Goal: Obtain resource: Obtain resource

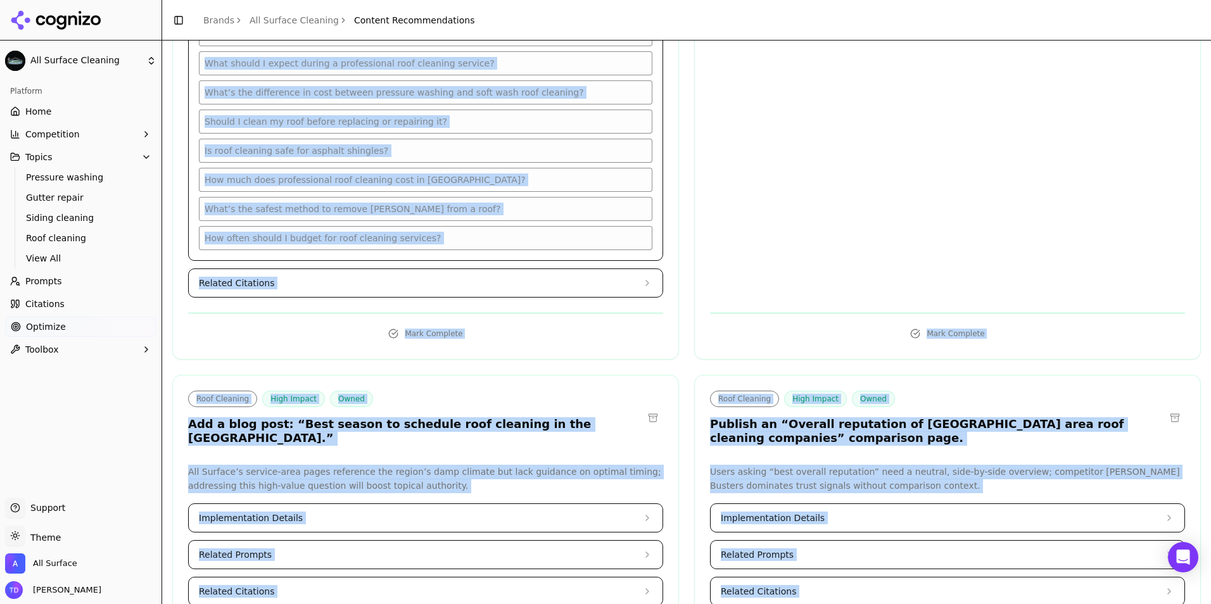
scroll to position [1006, 0]
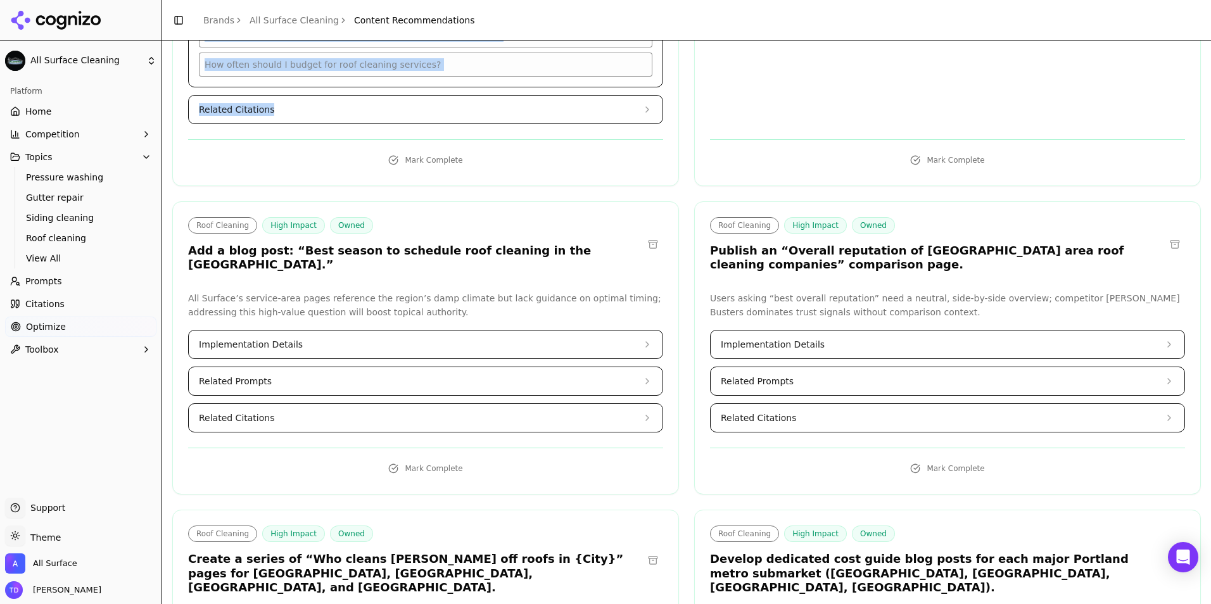
drag, startPoint x: 186, startPoint y: 246, endPoint x: 516, endPoint y: 79, distance: 369.5
click at [406, 98] on button "Related Citations" at bounding box center [426, 110] width 474 height 28
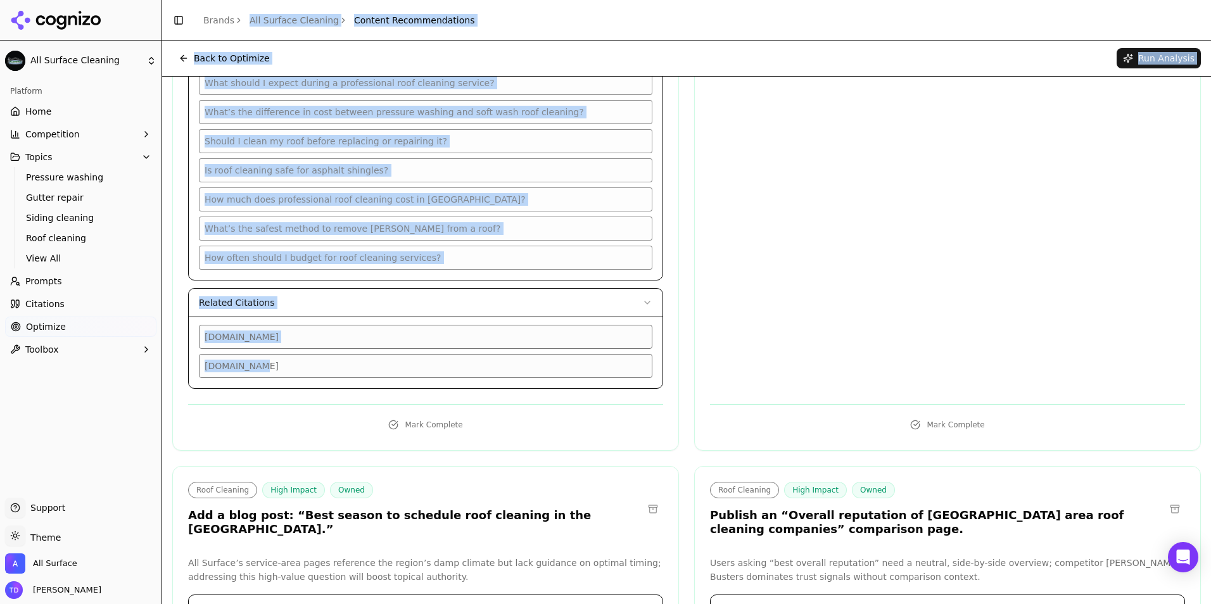
scroll to position [0, 0]
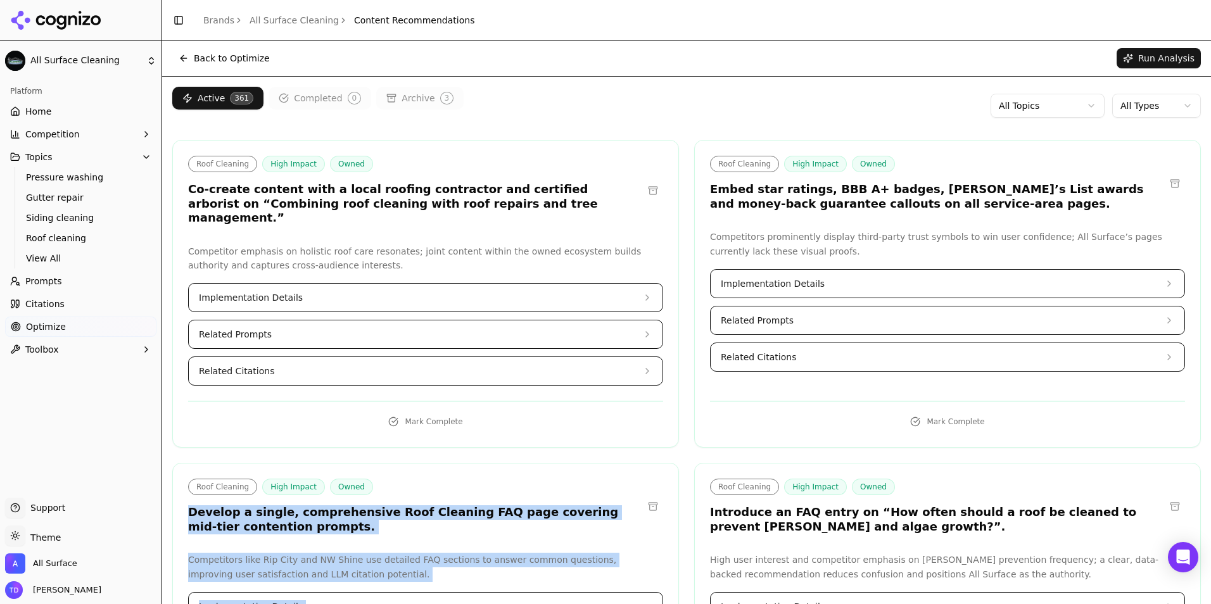
drag, startPoint x: 280, startPoint y: 163, endPoint x: 187, endPoint y: 493, distance: 342.7
copy div "Loremip d sitame, consecteturad Elit Seddoeiu TEM inci utlabore etd-magn aliqua…"
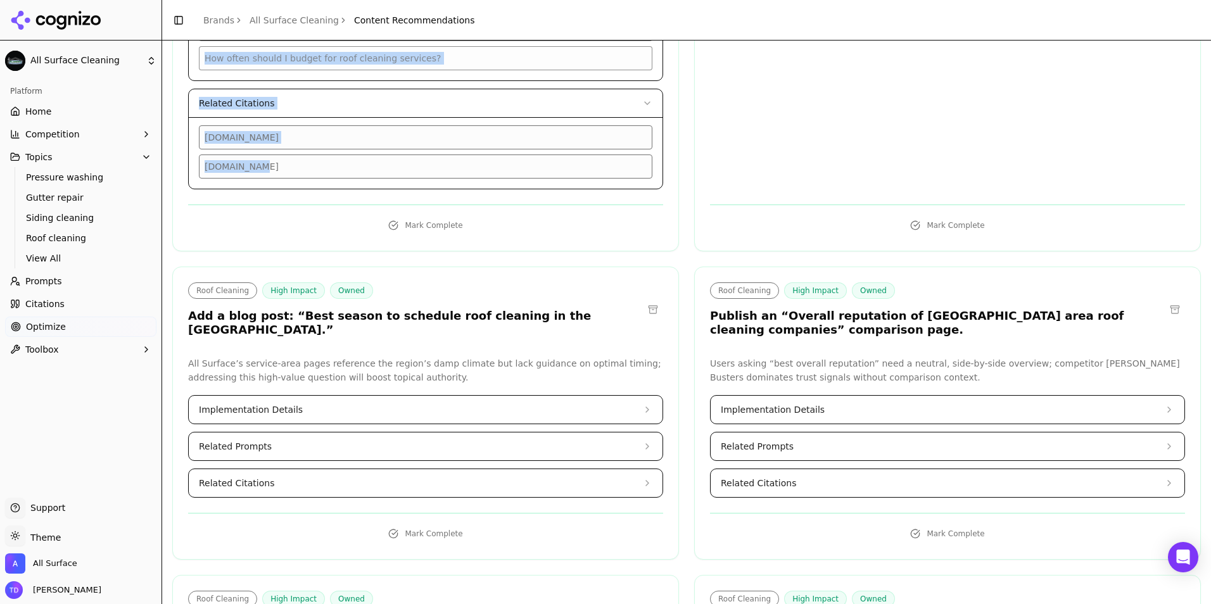
scroll to position [1013, 0]
click at [358, 395] on button "Implementation Details" at bounding box center [426, 409] width 474 height 28
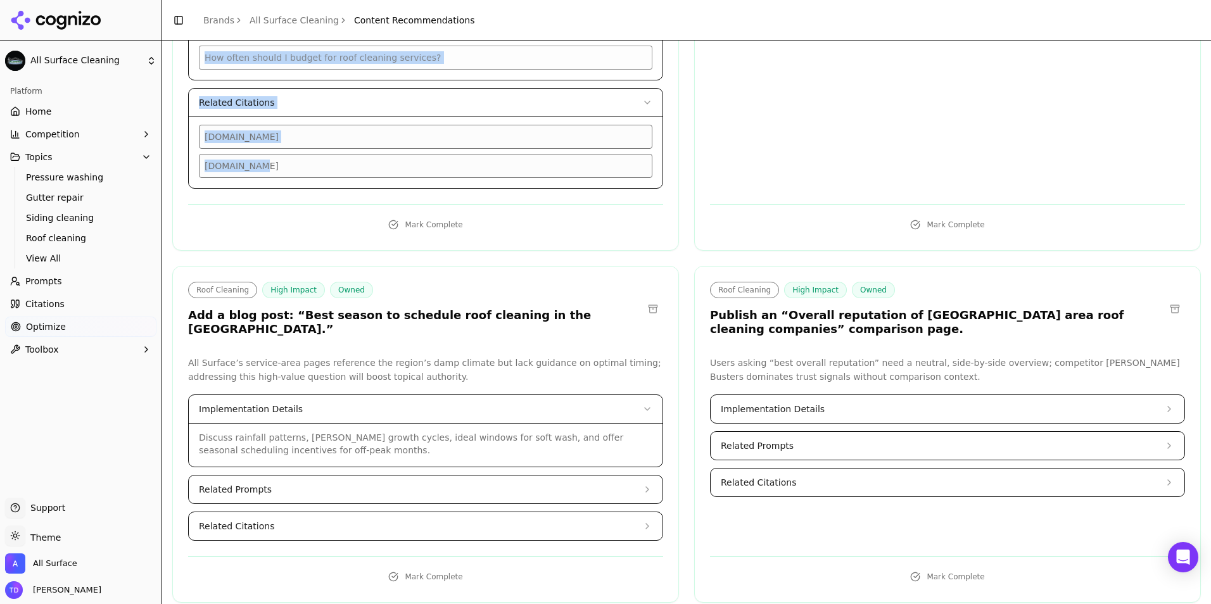
click at [322, 475] on button "Related Prompts" at bounding box center [426, 489] width 474 height 28
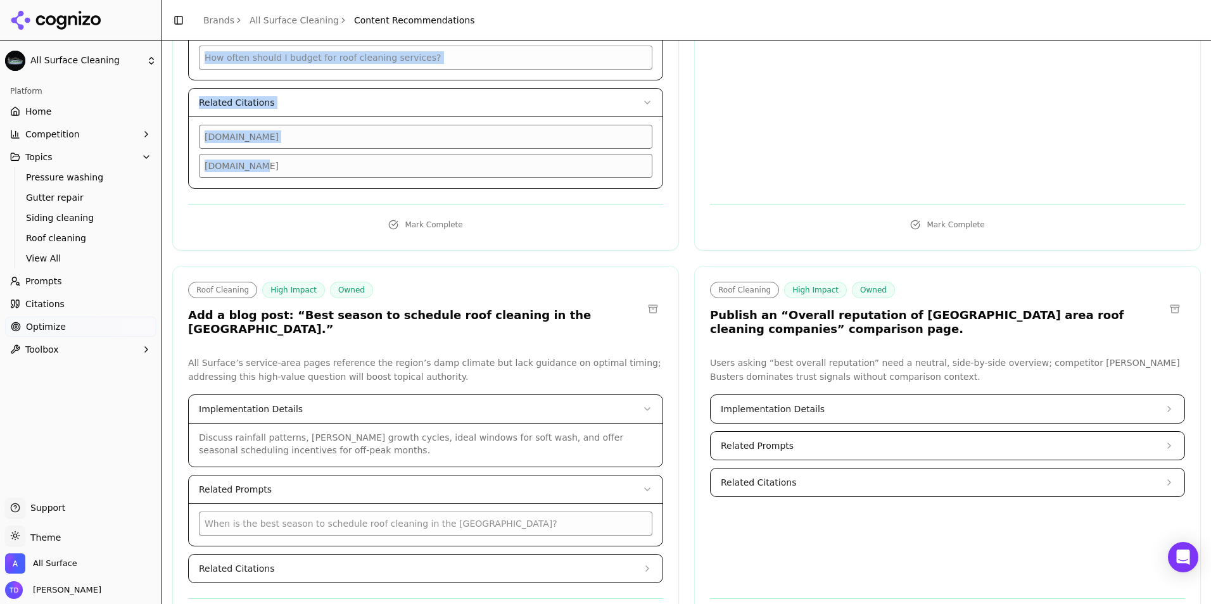
click at [280, 555] on button "Related Citations" at bounding box center [426, 569] width 474 height 28
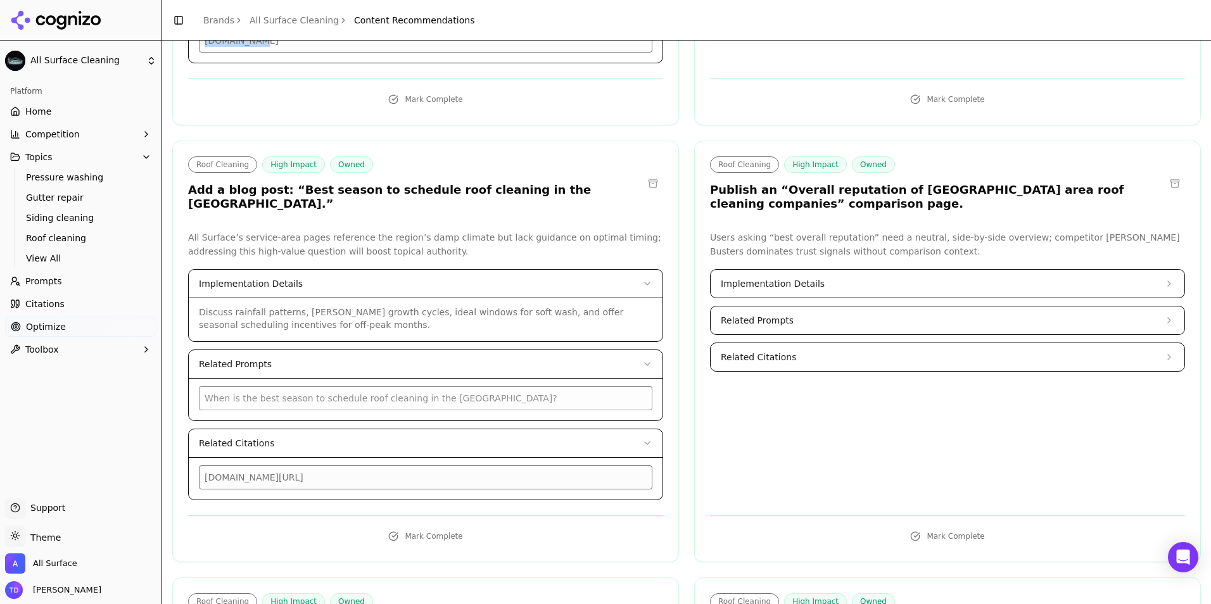
scroll to position [1140, 0]
drag, startPoint x: 189, startPoint y: 177, endPoint x: 490, endPoint y: 440, distance: 399.8
click at [490, 440] on div "Roof Cleaning High Impact Owned Add a blog post: “Best season to schedule roof …" at bounding box center [425, 350] width 506 height 422
copy div "Add a blog post: “Best season to schedule roof cleaning in the [GEOGRAPHIC_DATA…"
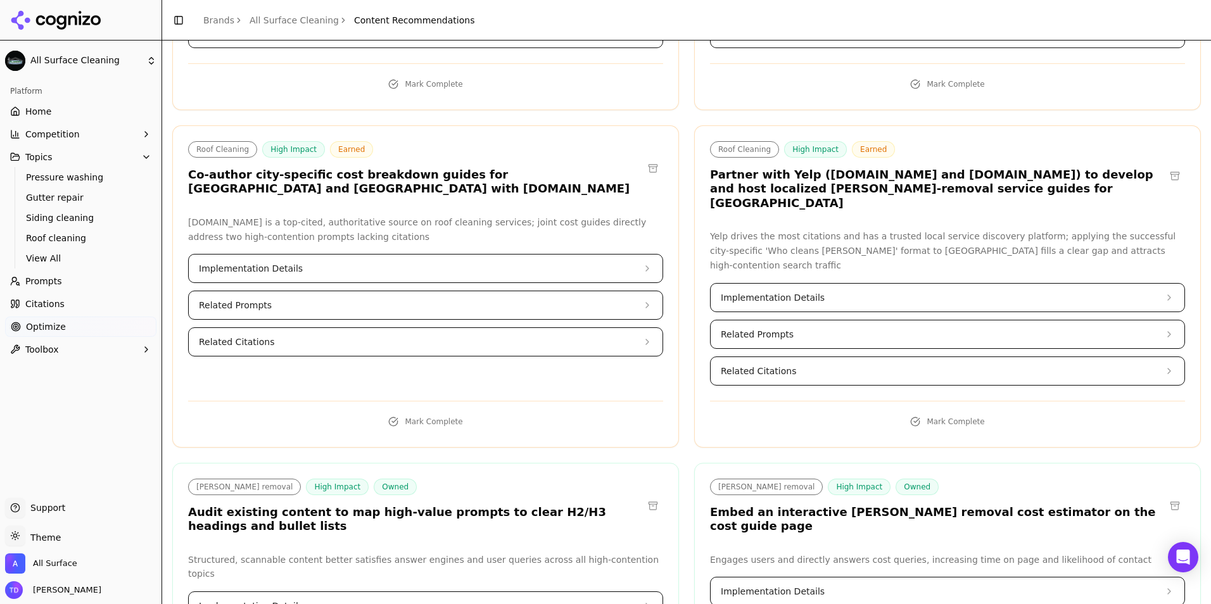
scroll to position [2596, 0]
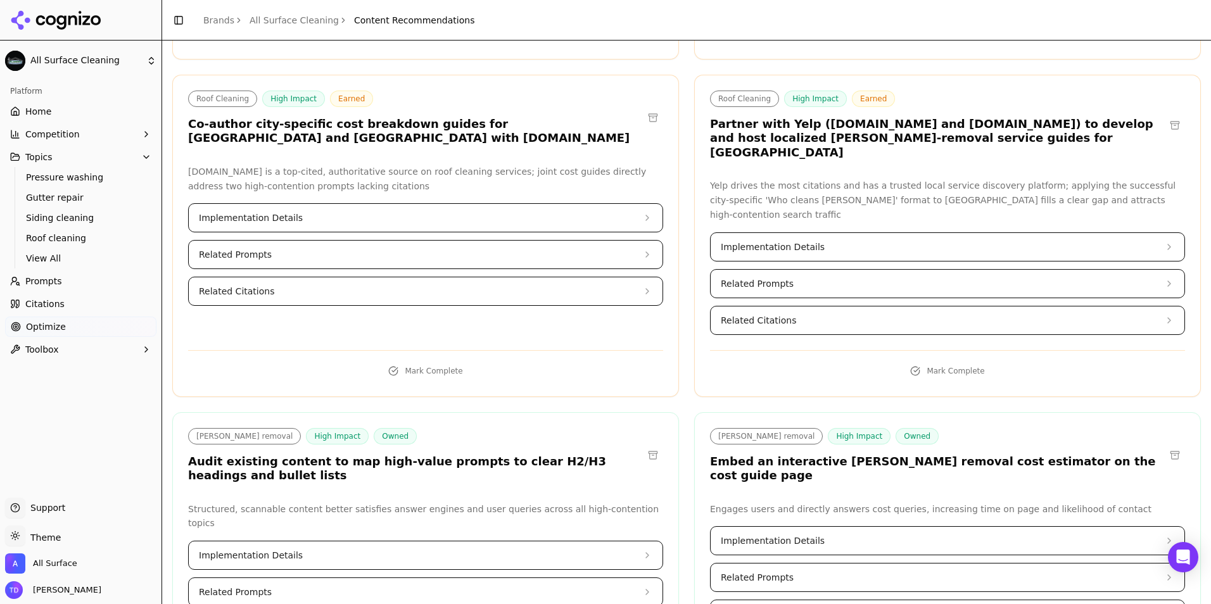
click at [274, 578] on button "Related Prompts" at bounding box center [426, 592] width 474 height 28
click at [279, 549] on span "Implementation Details" at bounding box center [251, 555] width 104 height 13
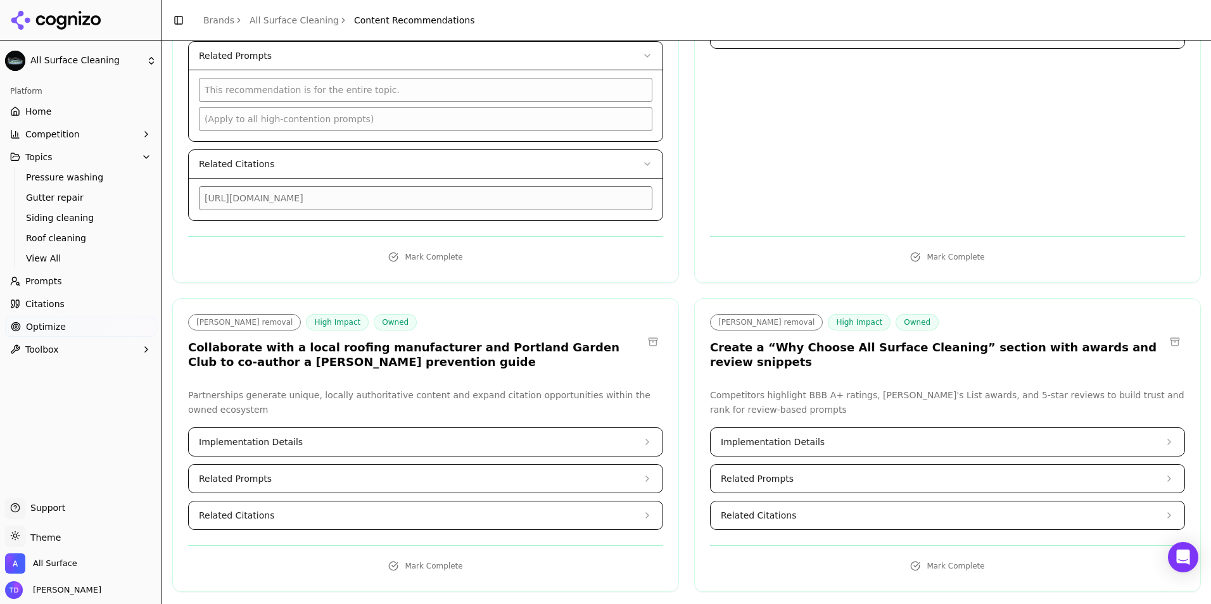
scroll to position [3229, 0]
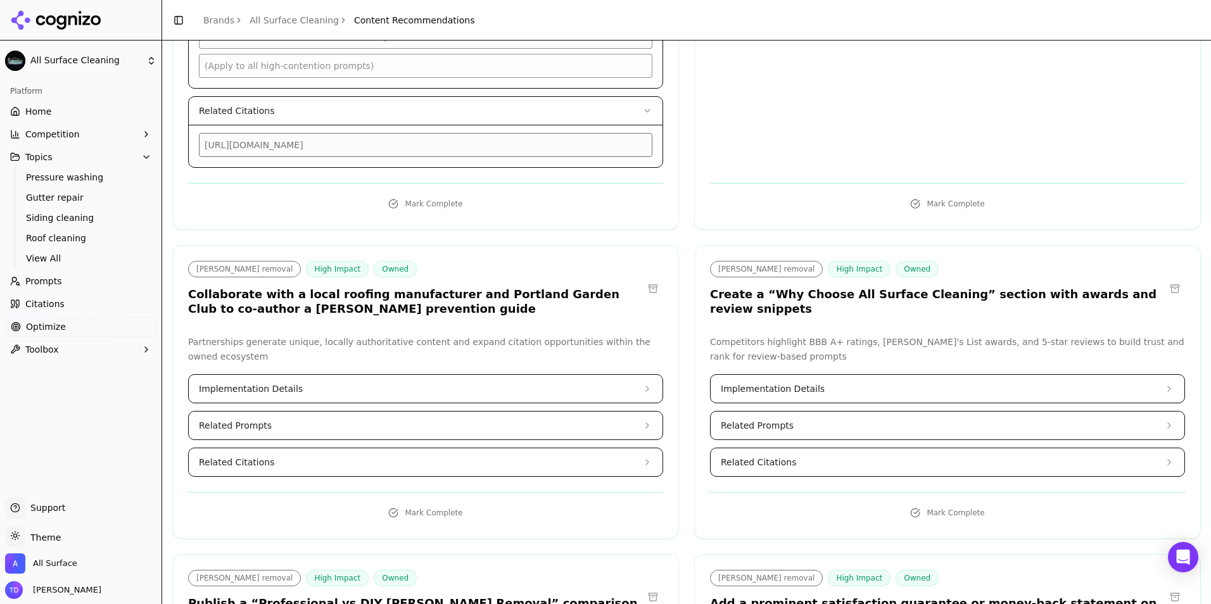
click at [767, 382] on span "Implementation Details" at bounding box center [772, 388] width 104 height 13
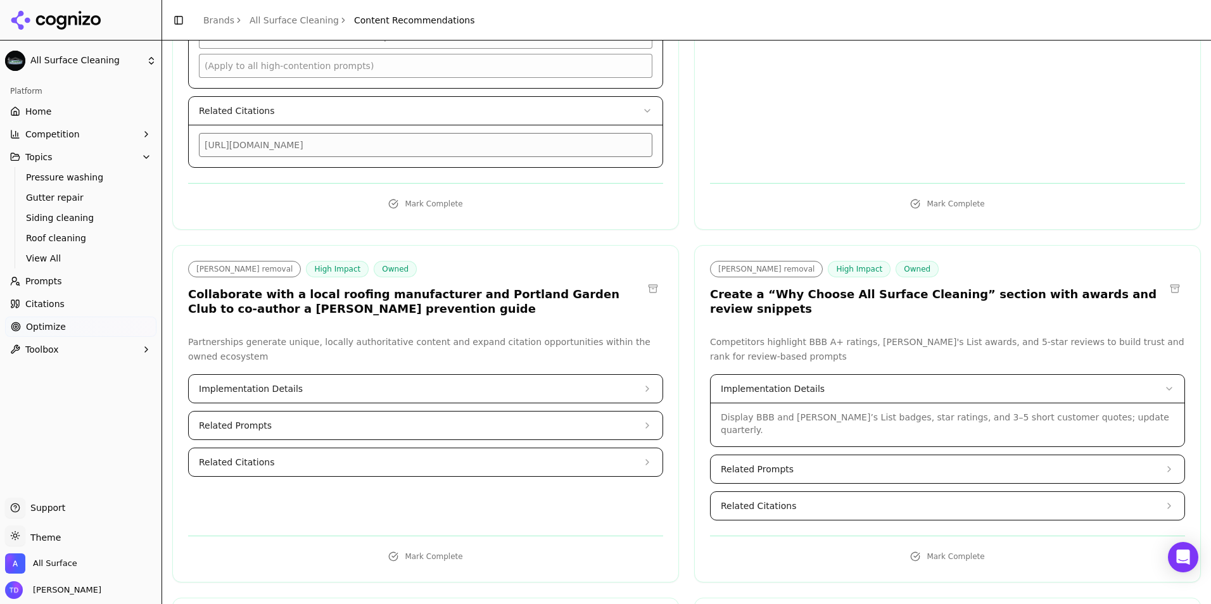
click at [775, 463] on span "Related Prompts" at bounding box center [756, 469] width 73 height 13
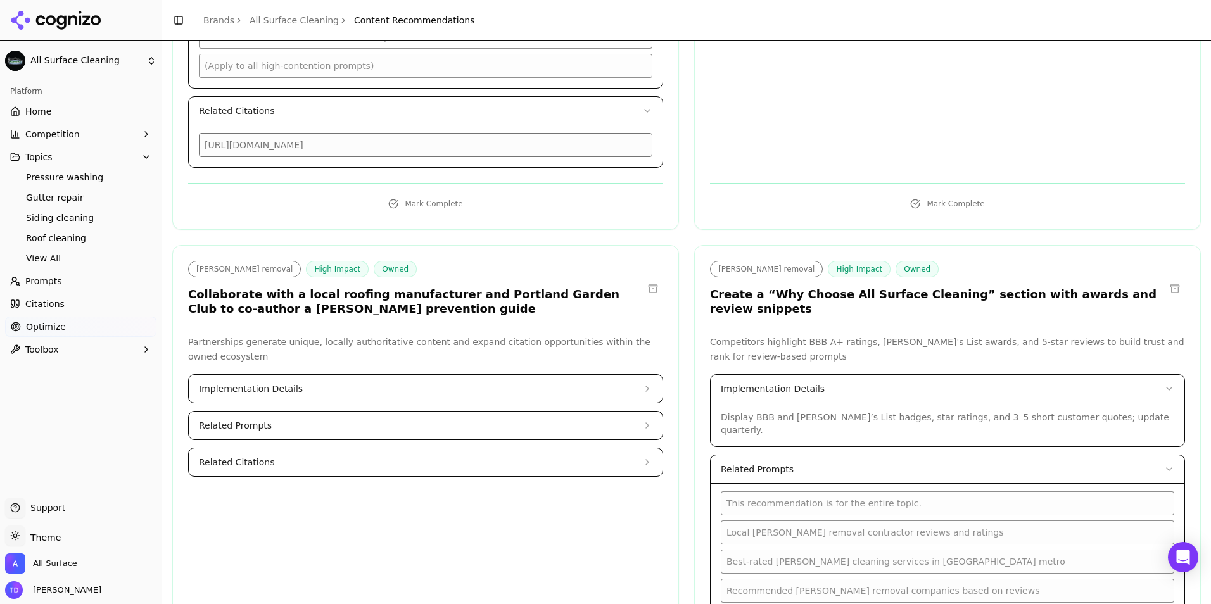
drag, startPoint x: 706, startPoint y: 177, endPoint x: 918, endPoint y: 586, distance: 460.2
click at [918, 586] on div "[PERSON_NAME] removal High Impact Owned Create a “Why Choose All Surface Cleani…" at bounding box center [947, 514] width 506 height 539
copy div "Create a “Why Choose All Surface Cleaning” section with awards and review snipp…"
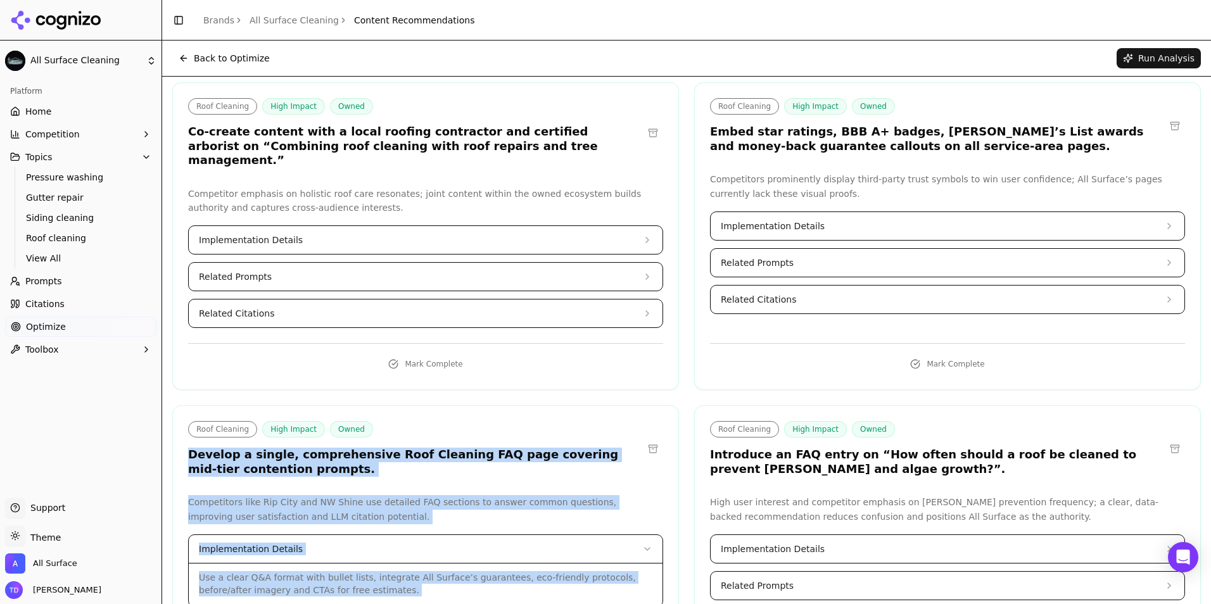
scroll to position [0, 0]
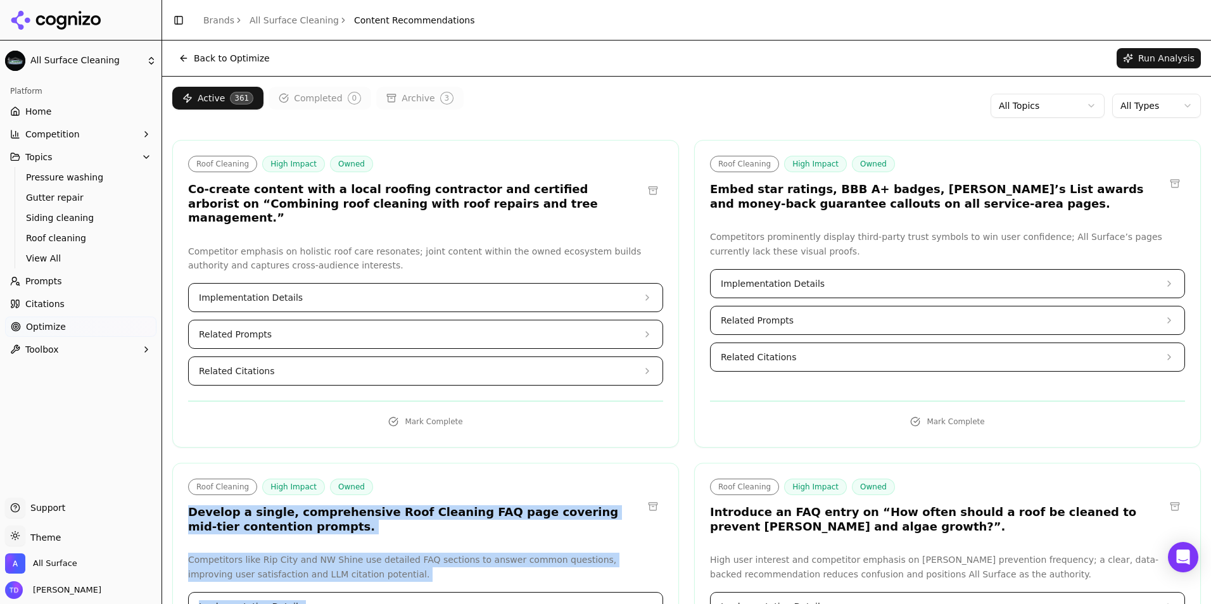
click at [295, 284] on button "Implementation Details" at bounding box center [426, 298] width 474 height 28
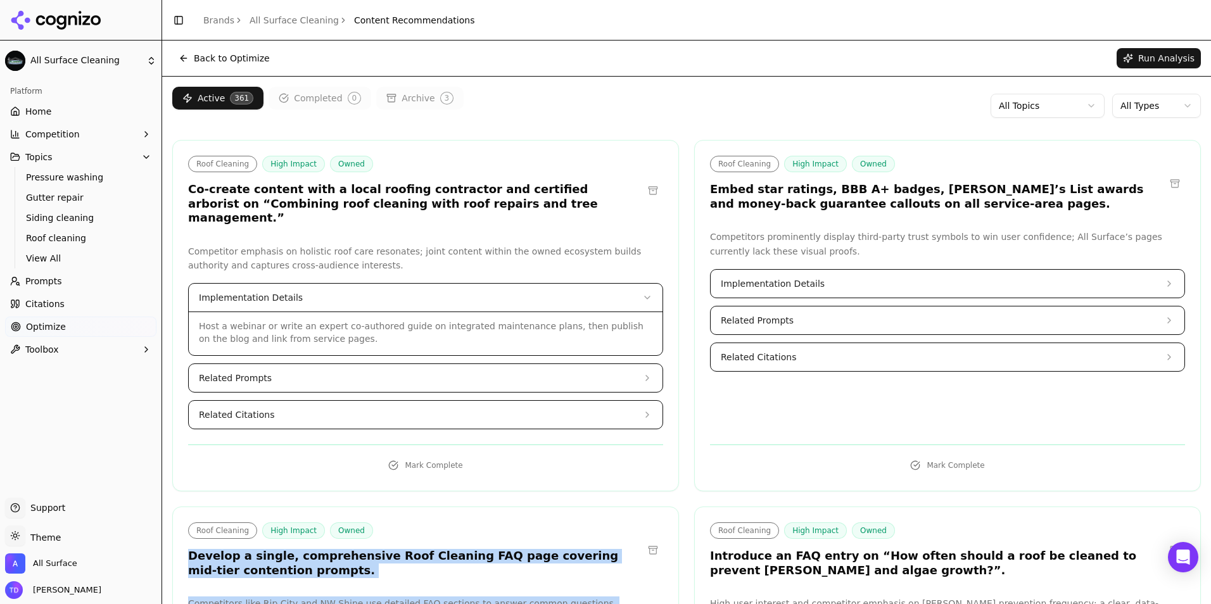
click at [254, 372] on span "Related Prompts" at bounding box center [235, 378] width 73 height 13
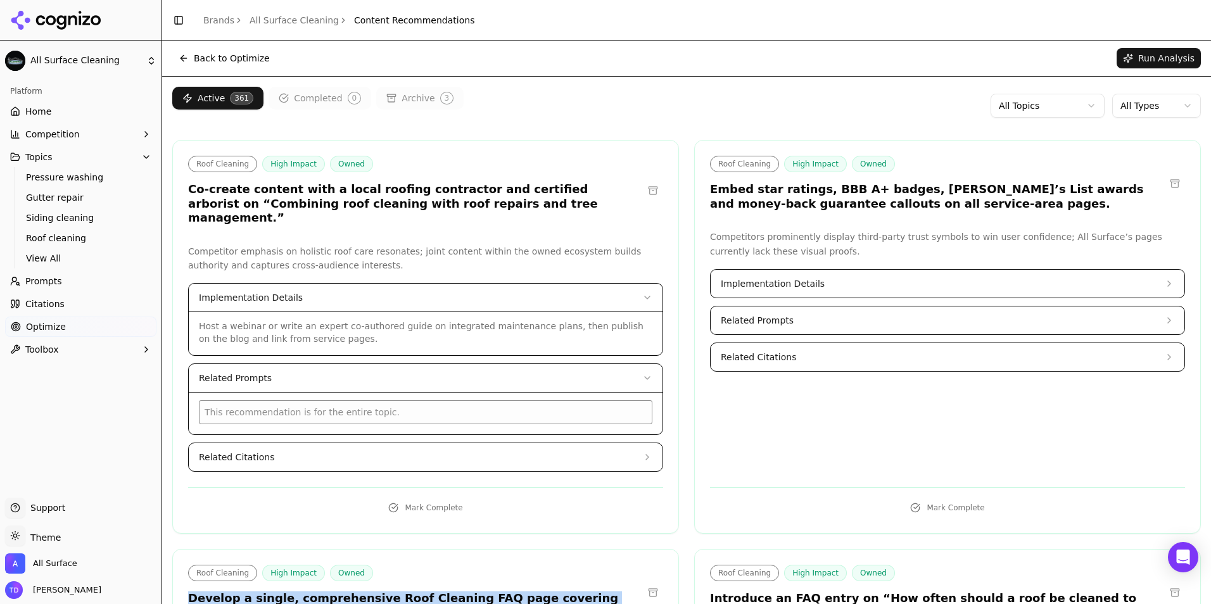
click at [253, 451] on span "Related Citations" at bounding box center [236, 457] width 75 height 13
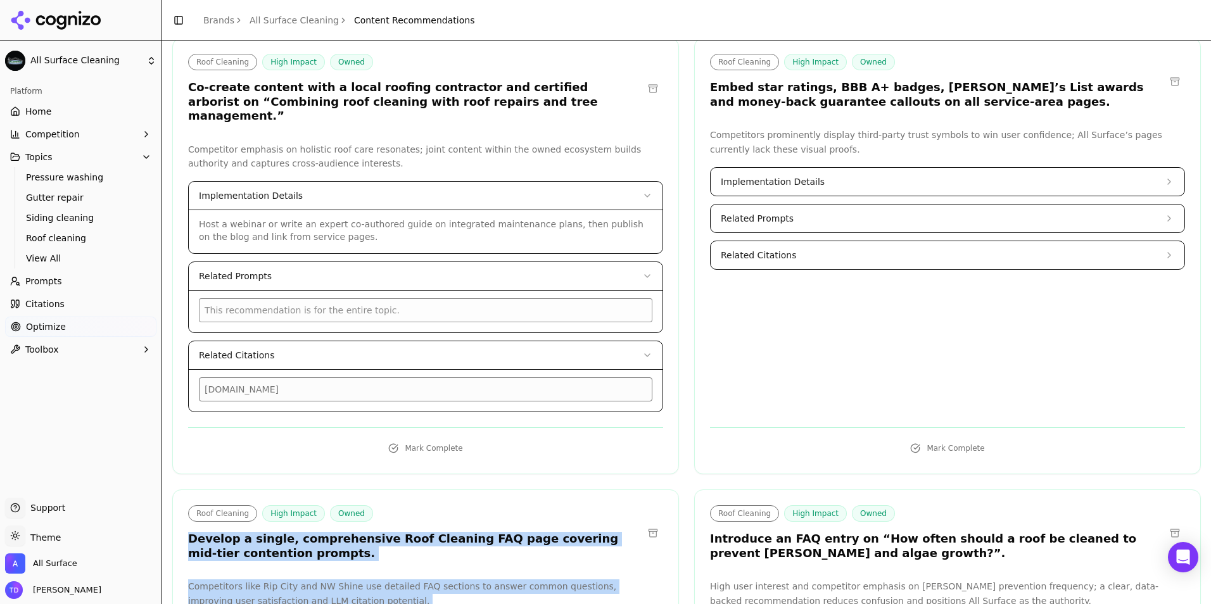
scroll to position [317, 0]
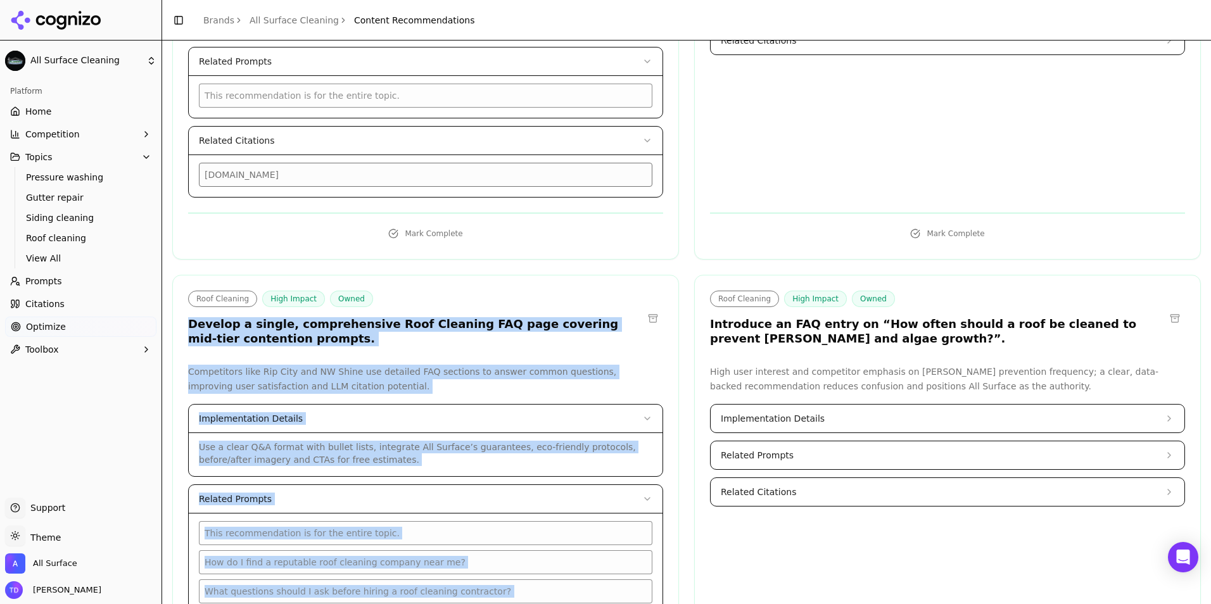
click at [750, 412] on button "Implementation Details" at bounding box center [947, 419] width 474 height 28
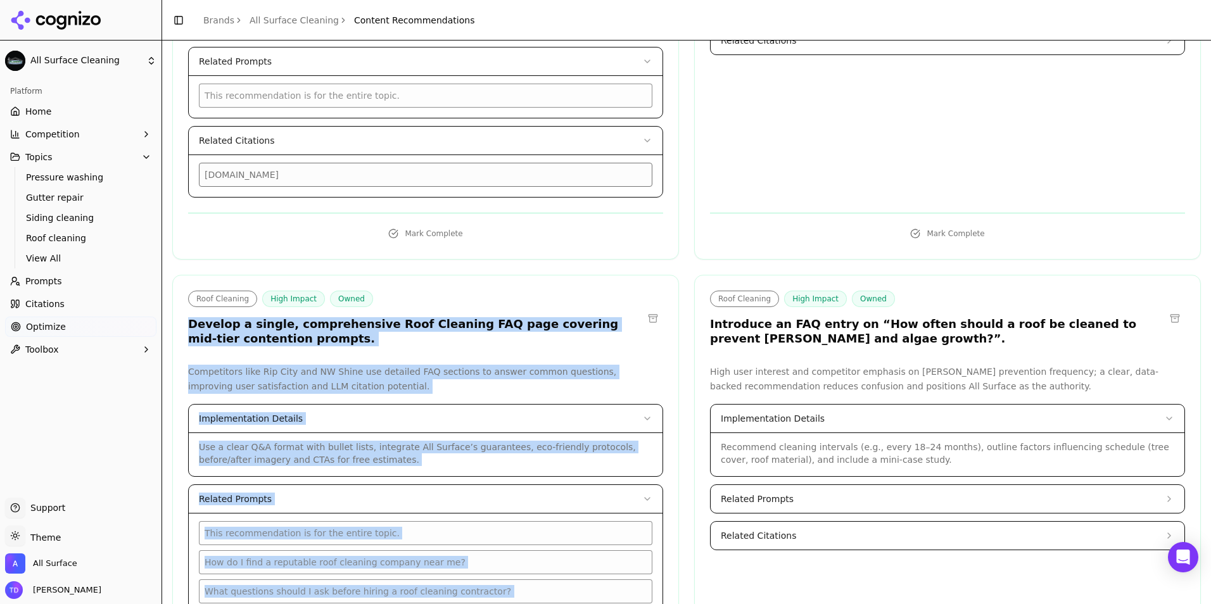
click at [755, 493] on span "Related Prompts" at bounding box center [756, 499] width 73 height 13
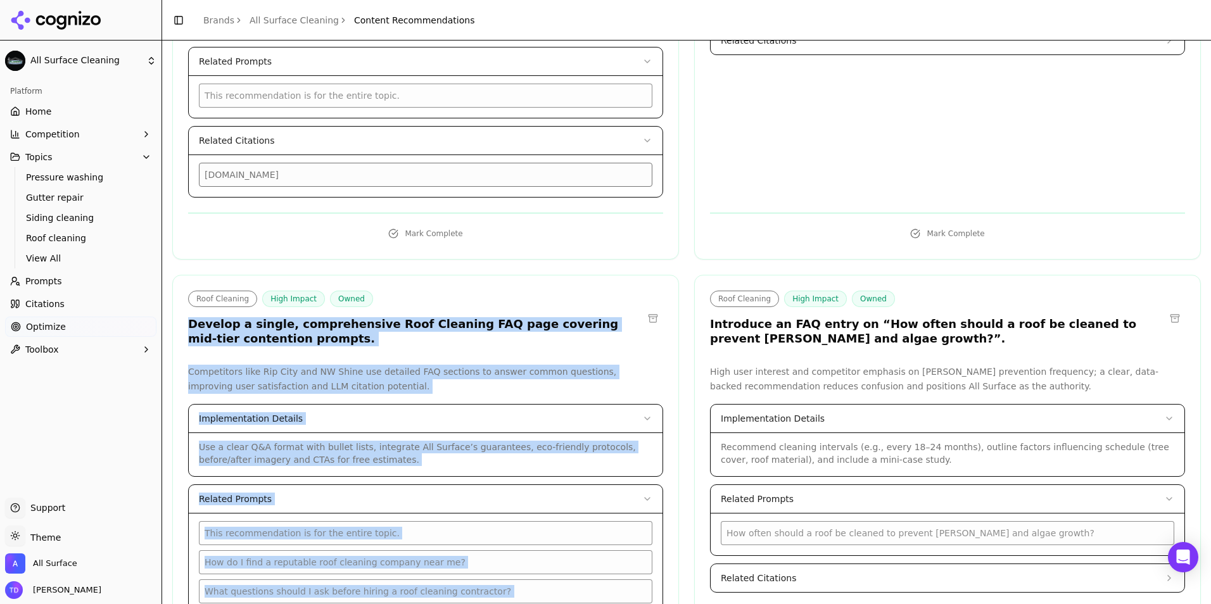
click at [765, 493] on span "Related Prompts" at bounding box center [756, 499] width 73 height 13
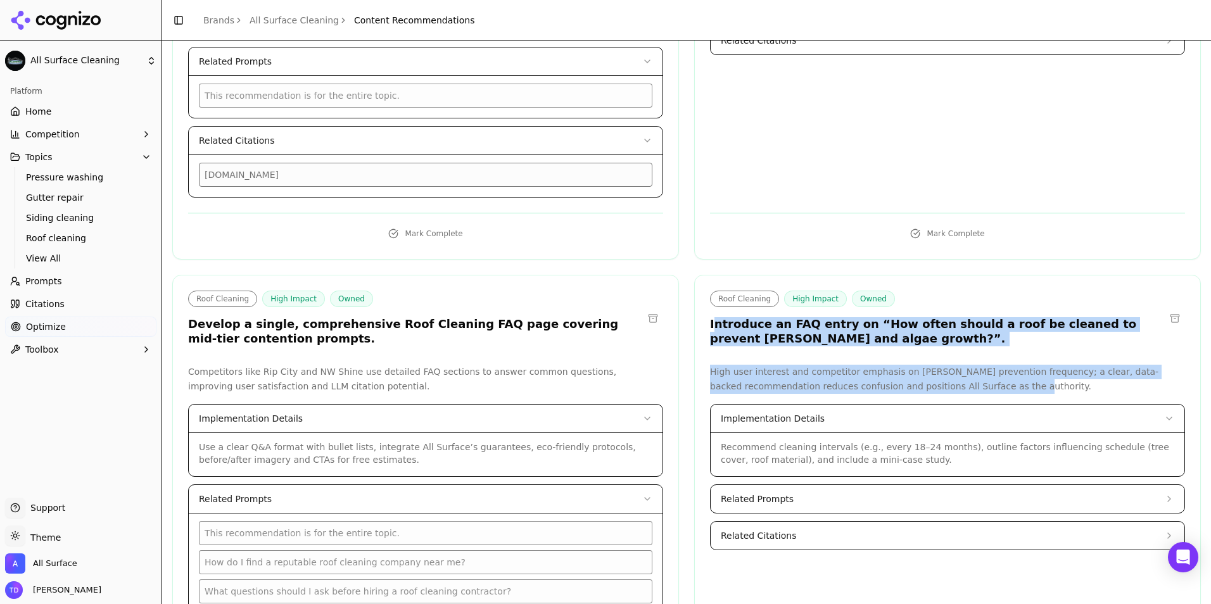
drag, startPoint x: 707, startPoint y: 307, endPoint x: 983, endPoint y: 373, distance: 283.8
drag, startPoint x: 983, startPoint y: 373, endPoint x: 907, endPoint y: 372, distance: 76.0
click at [907, 372] on p "High user interest and competitor emphasis on [PERSON_NAME] prevention frequenc…" at bounding box center [947, 379] width 475 height 29
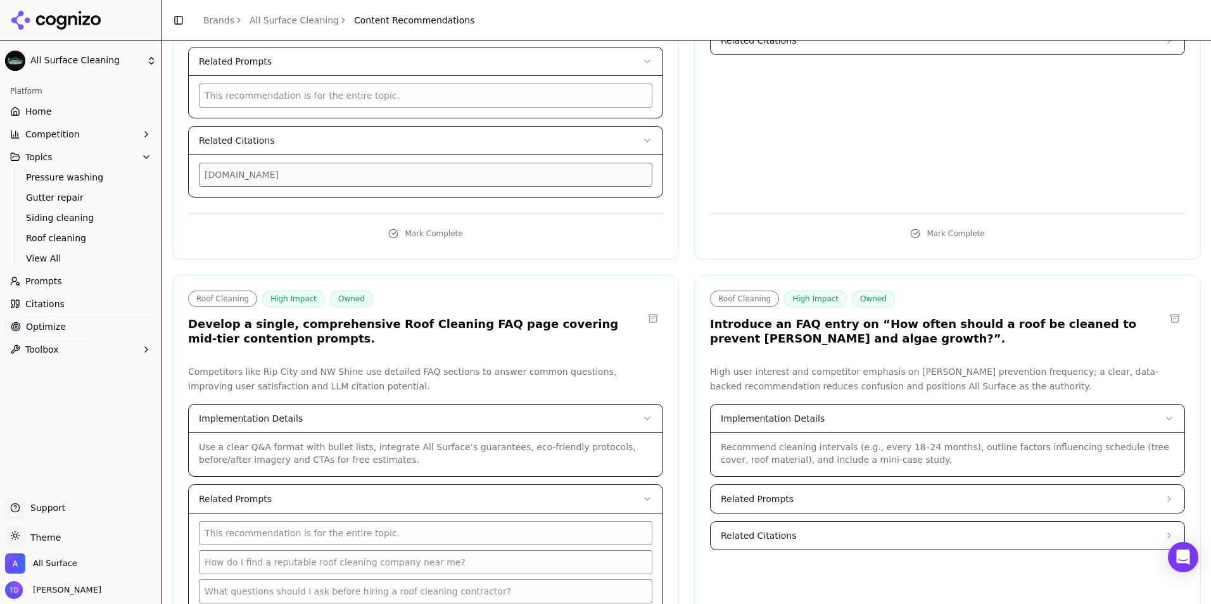
click at [763, 528] on button "Related Citations" at bounding box center [947, 536] width 474 height 28
click at [825, 365] on p "High user interest and competitor emphasis on [PERSON_NAME] prevention frequenc…" at bounding box center [947, 379] width 475 height 29
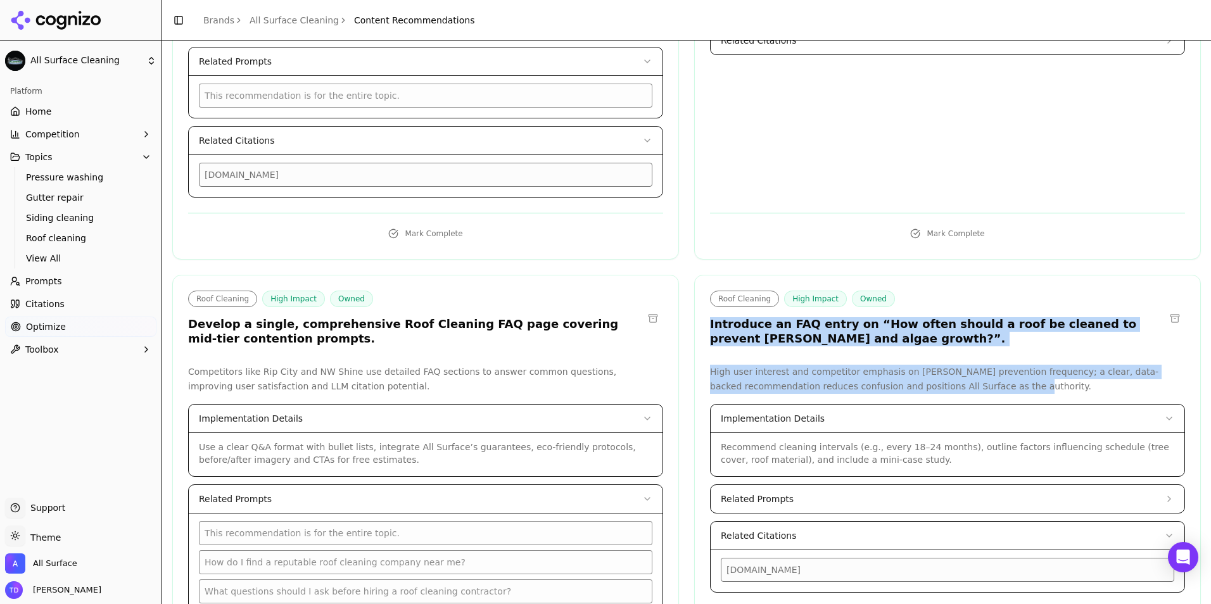
drag, startPoint x: 952, startPoint y: 371, endPoint x: 706, endPoint y: 313, distance: 253.1
click at [702, 305] on div "Roof Cleaning High Impact Owned Introduce an FAQ entry on “How often should a r…" at bounding box center [947, 320] width 505 height 59
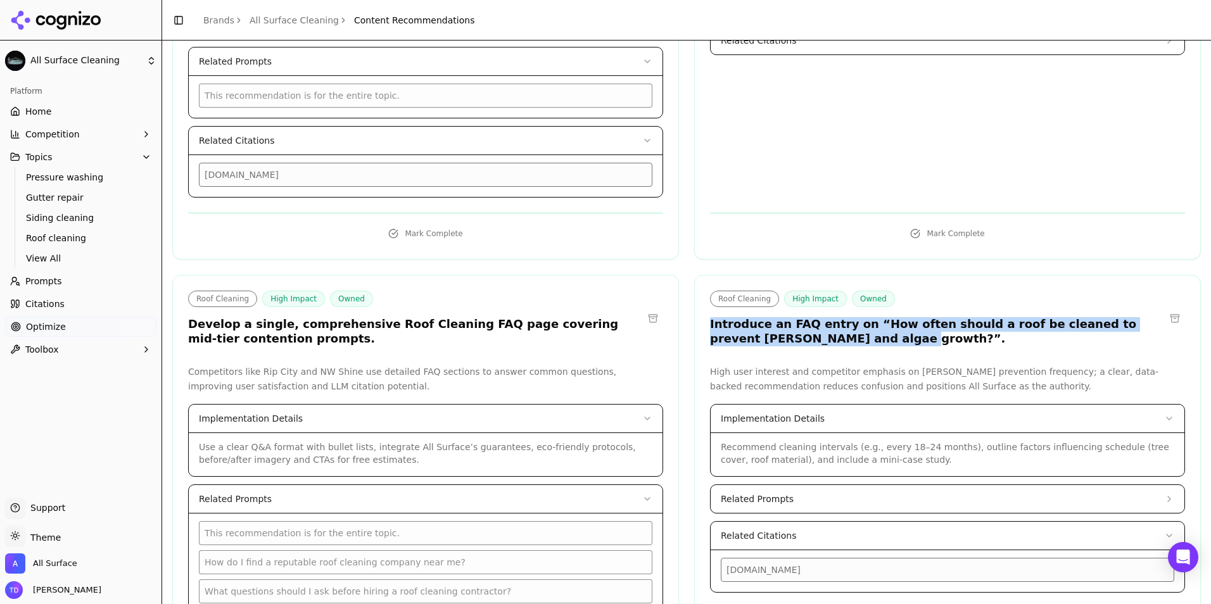
drag, startPoint x: 705, startPoint y: 309, endPoint x: 812, endPoint y: 331, distance: 109.3
click at [812, 331] on h3 "Introduce an FAQ entry on “How often should a roof be cleaned to prevent [PERSO…" at bounding box center [937, 331] width 455 height 28
copy h3 "Introduce an FAQ entry on “How often should a roof be cleaned to prevent [PERSO…"
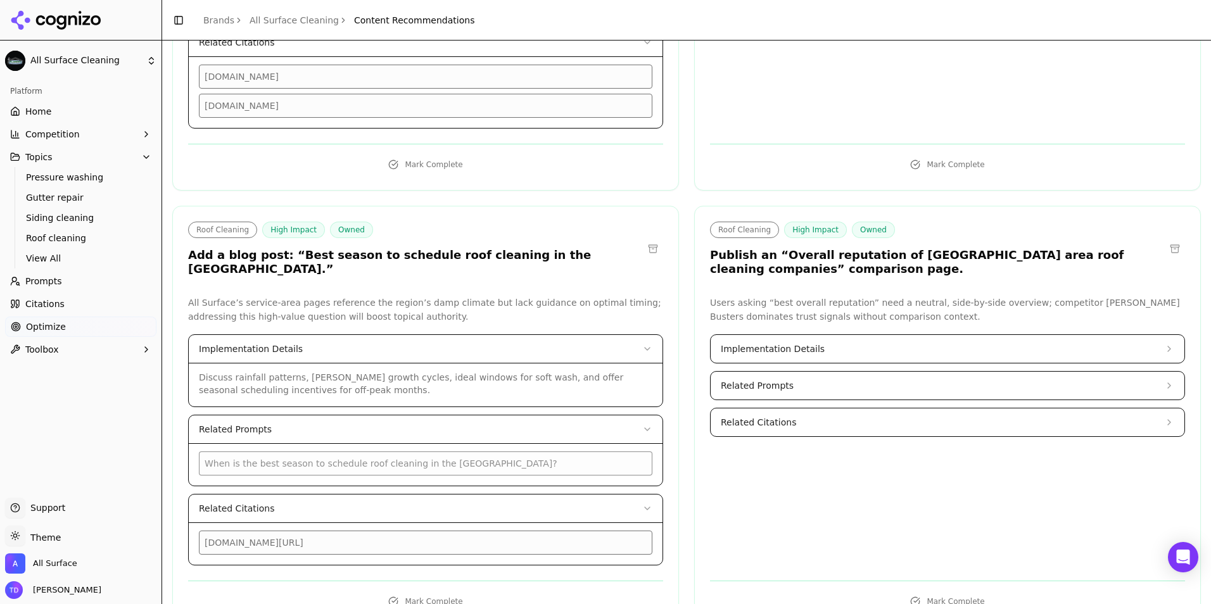
scroll to position [1203, 0]
click at [757, 341] on span "Implementation Details" at bounding box center [772, 347] width 104 height 13
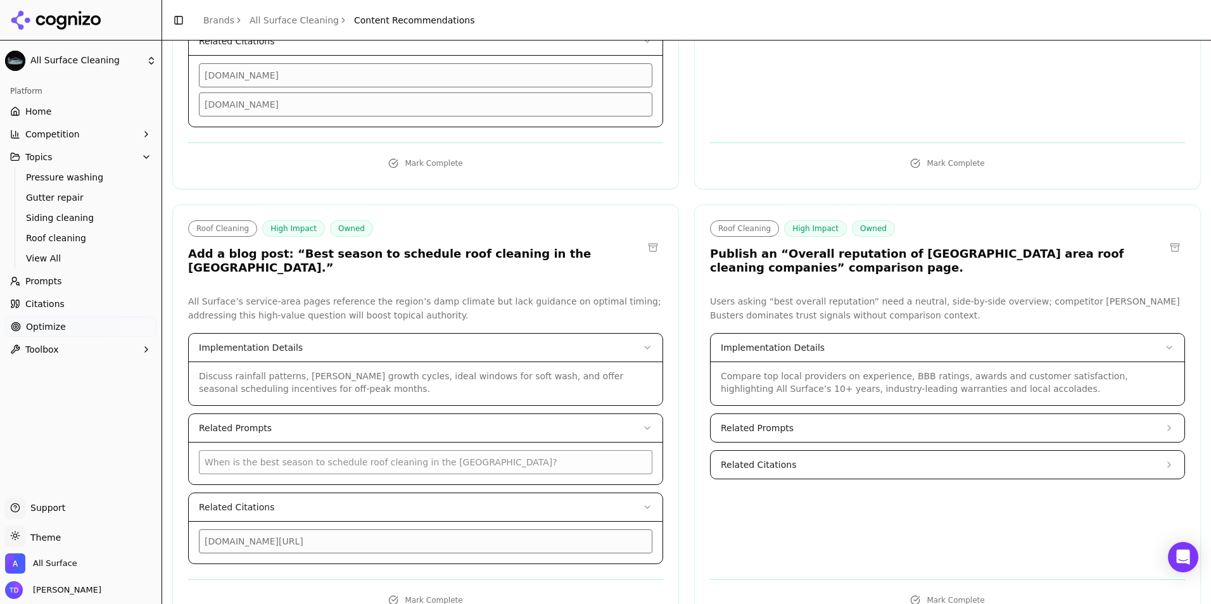
click at [769, 422] on span "Related Prompts" at bounding box center [756, 428] width 73 height 13
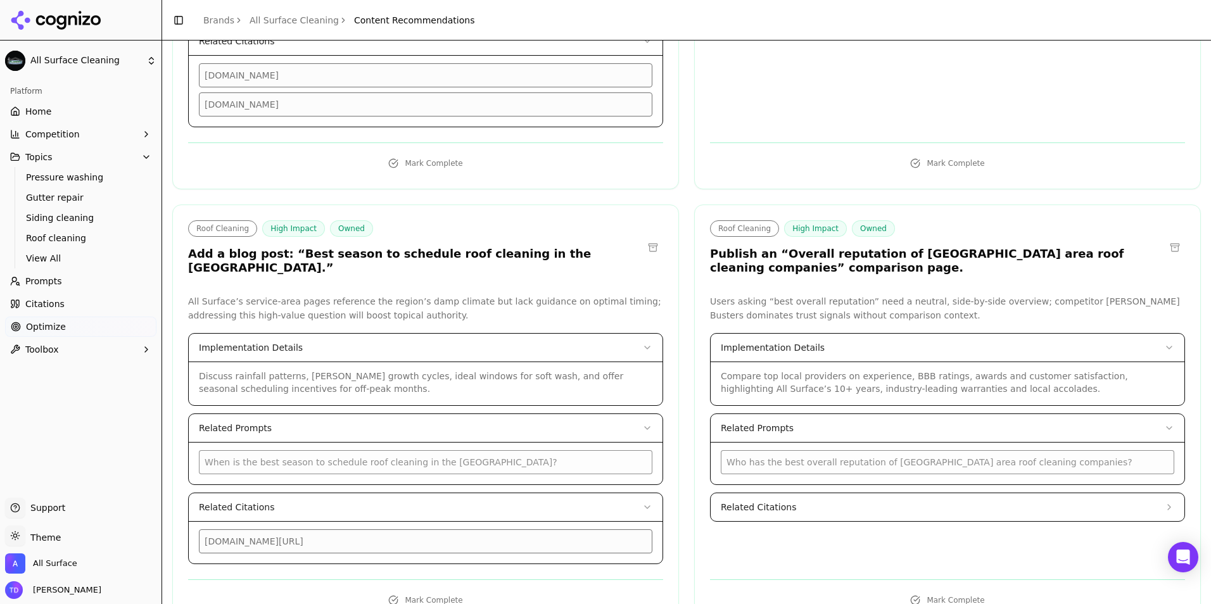
click at [821, 493] on button "Related Citations" at bounding box center [947, 507] width 474 height 28
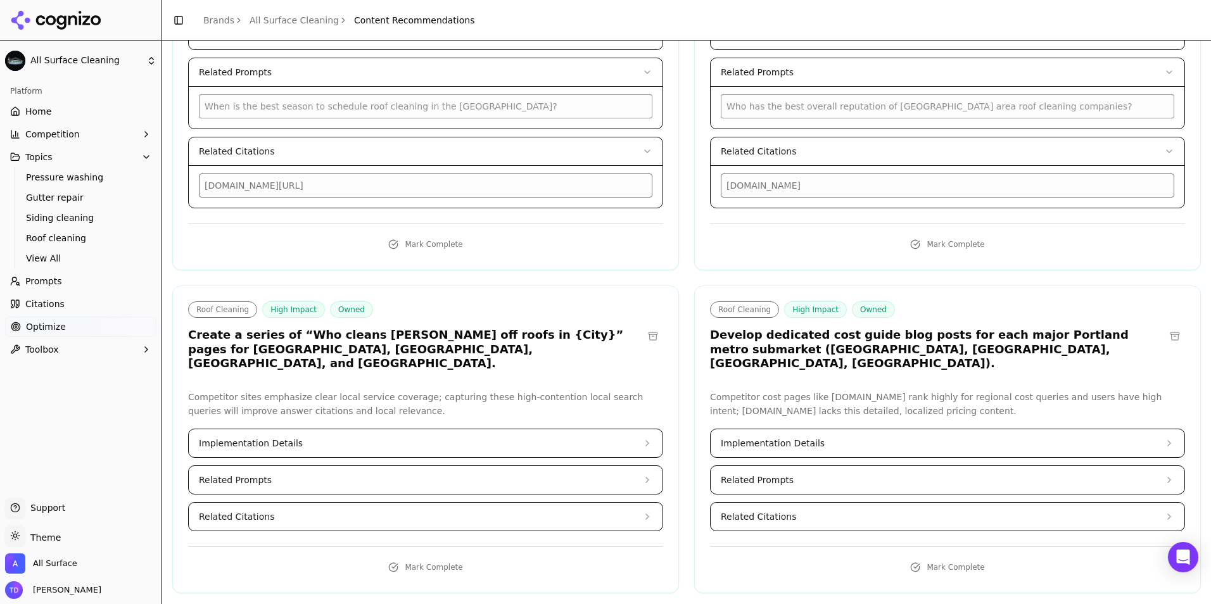
scroll to position [1583, 0]
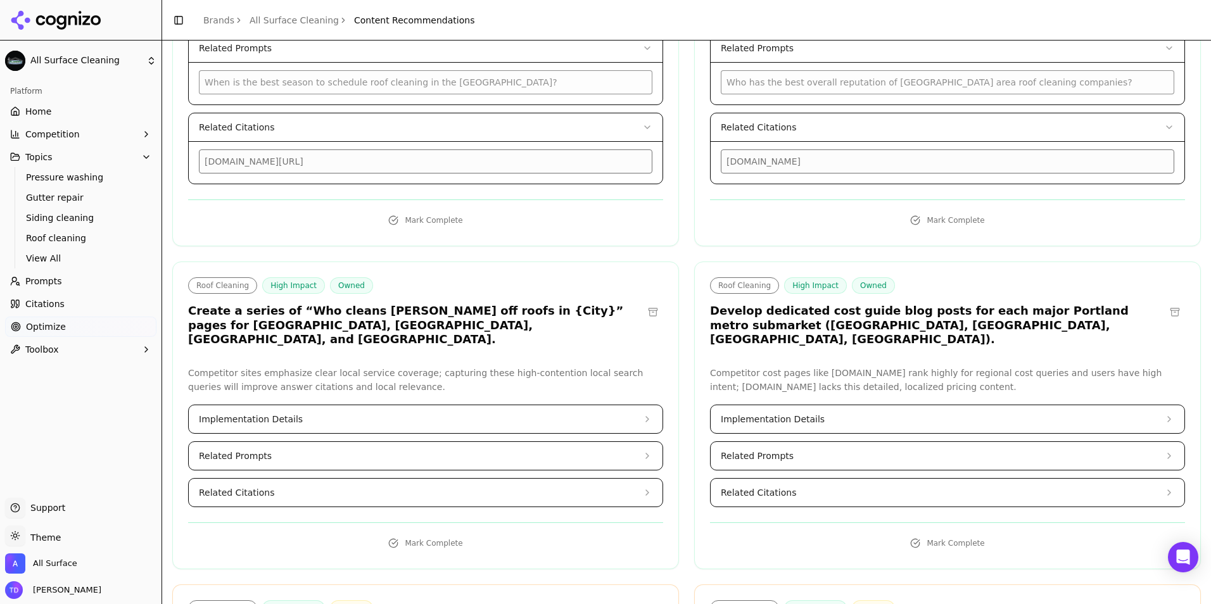
click at [329, 405] on button "Implementation Details" at bounding box center [426, 419] width 474 height 28
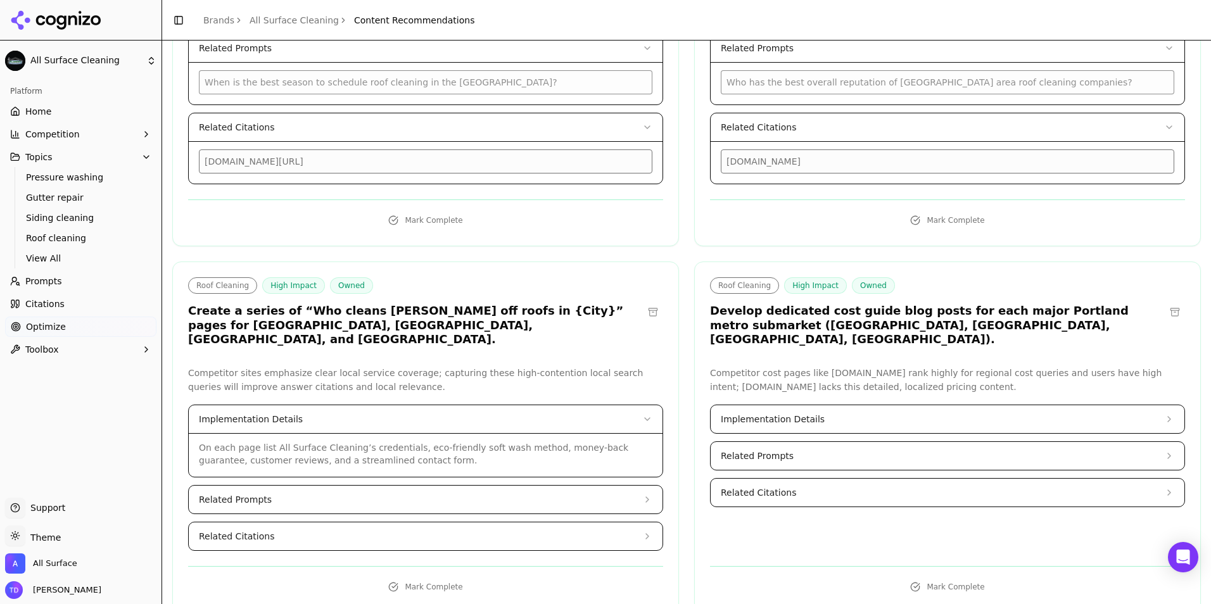
click at [395, 486] on button "Related Prompts" at bounding box center [426, 500] width 474 height 28
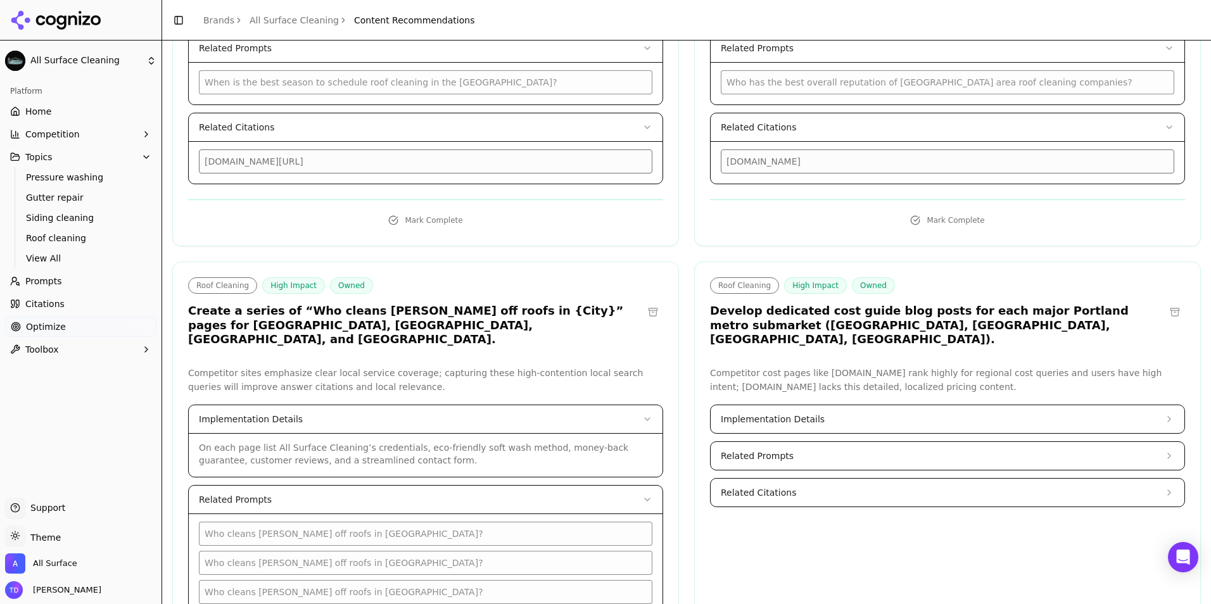
click at [496, 405] on button "Implementation Details" at bounding box center [426, 419] width 474 height 28
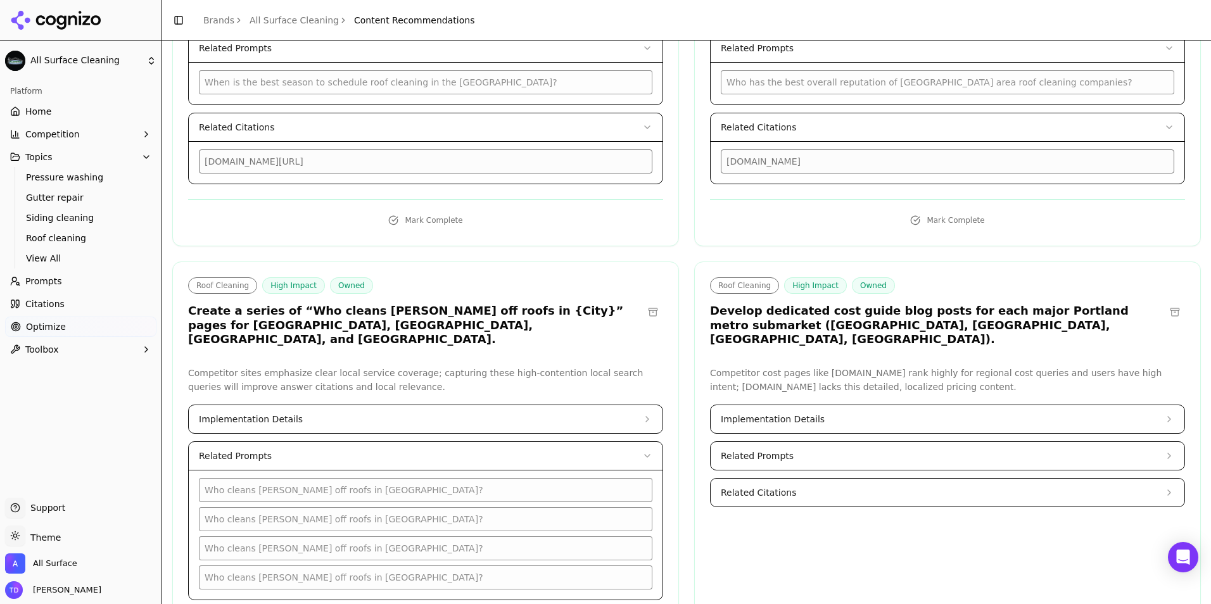
click at [386, 442] on button "Related Prompts" at bounding box center [426, 456] width 474 height 28
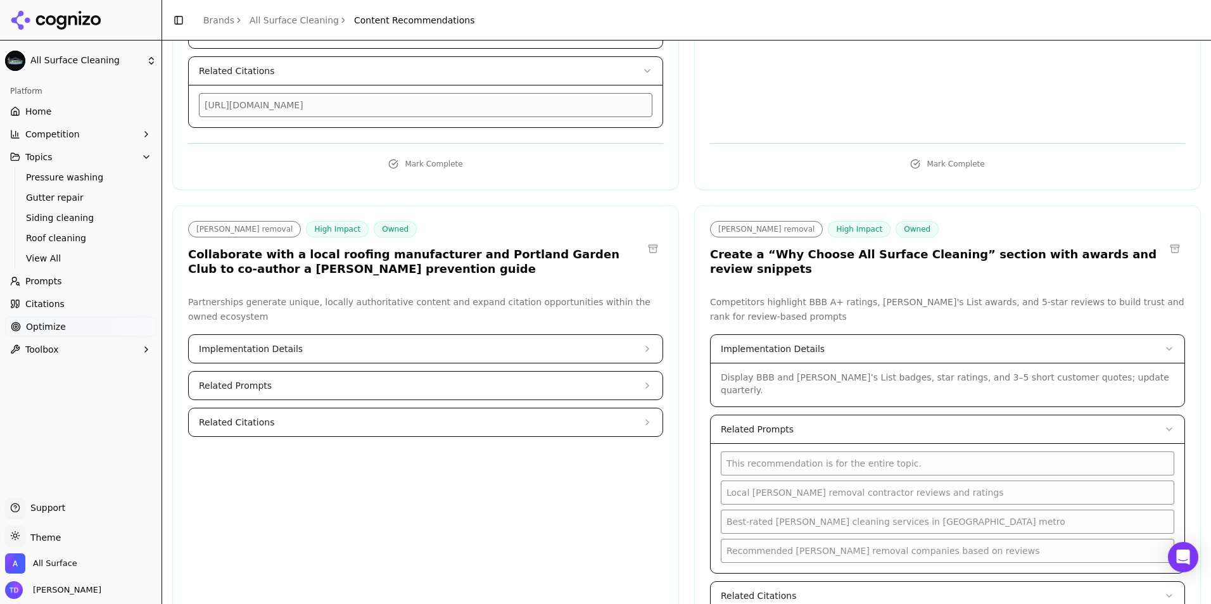
scroll to position [3419, 0]
